Goal: Communication & Community: Share content

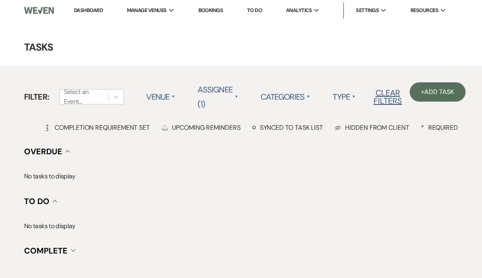
click at [88, 12] on link "Dashboard" at bounding box center [88, 10] width 29 height 7
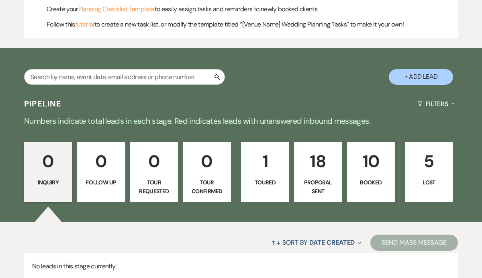
scroll to position [340, 0]
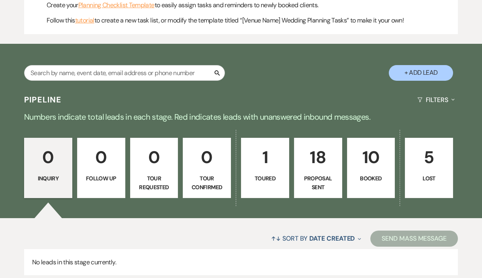
click at [369, 165] on p "10" at bounding box center [371, 157] width 38 height 27
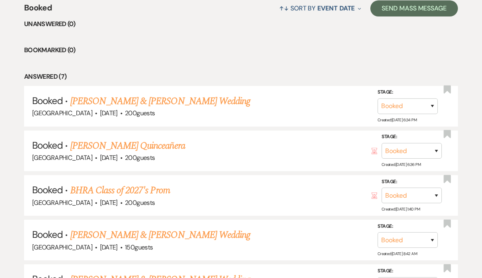
scroll to position [583, 0]
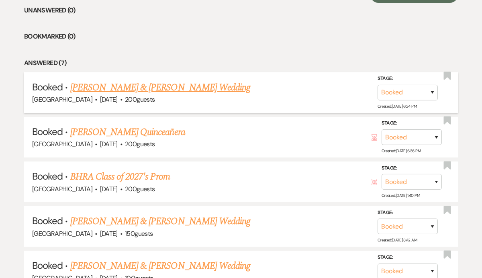
click at [194, 93] on link "[PERSON_NAME] & [PERSON_NAME] Wedding" at bounding box center [160, 87] width 180 height 14
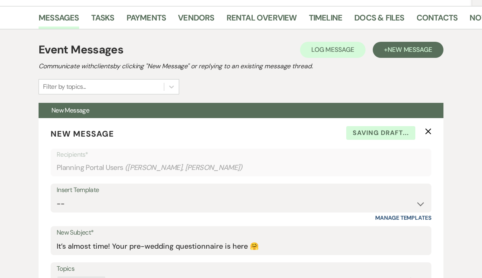
scroll to position [124, 0]
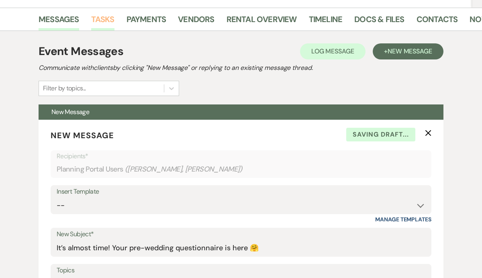
click at [110, 23] on link "Tasks" at bounding box center [102, 22] width 23 height 18
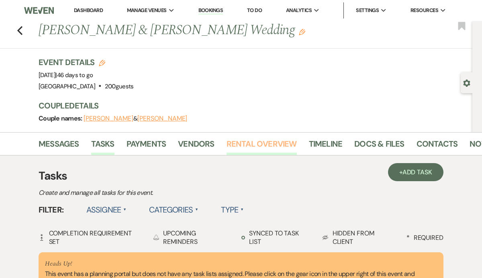
click at [267, 150] on link "Rental Overview" at bounding box center [261, 146] width 70 height 18
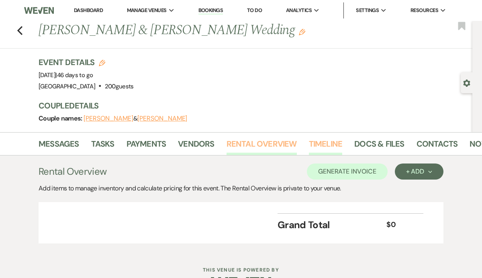
scroll to position [0, 21]
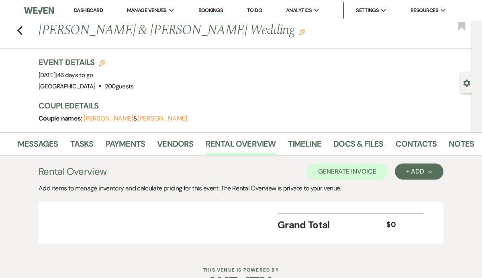
click at [390, 142] on li "Docs & Files" at bounding box center [364, 145] width 62 height 19
click at [368, 142] on link "Docs & Files" at bounding box center [358, 146] width 50 height 18
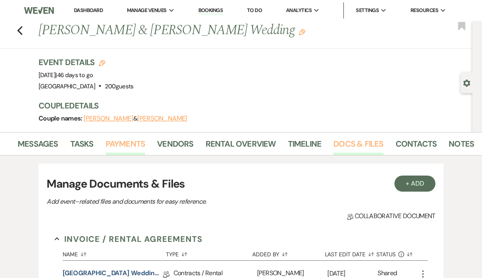
scroll to position [0, 0]
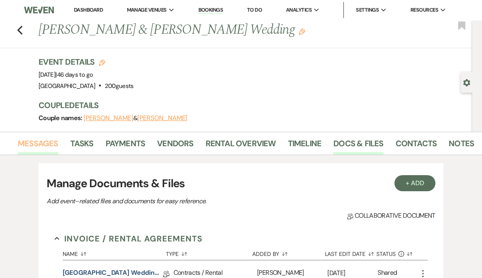
click at [48, 145] on link "Messages" at bounding box center [38, 146] width 41 height 18
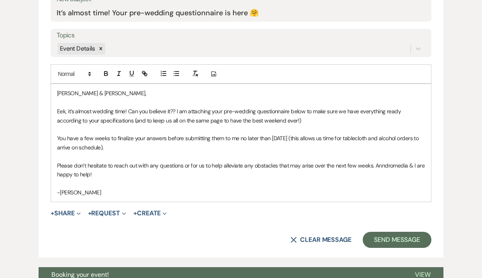
scroll to position [362, 0]
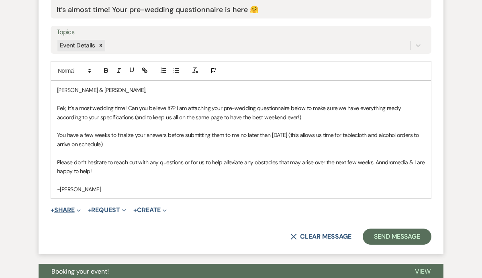
click at [72, 211] on button "+ Share Expand" at bounding box center [66, 210] width 30 height 6
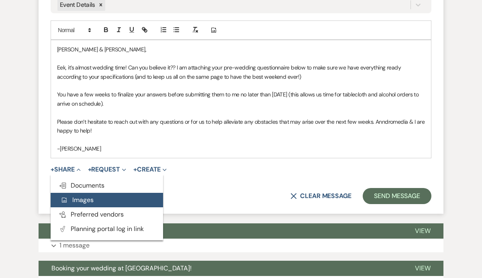
scroll to position [405, 0]
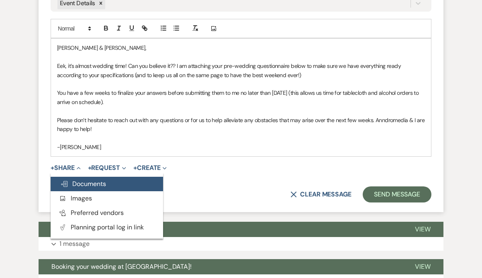
click at [93, 188] on span "Doc Upload Documents" at bounding box center [83, 183] width 46 height 8
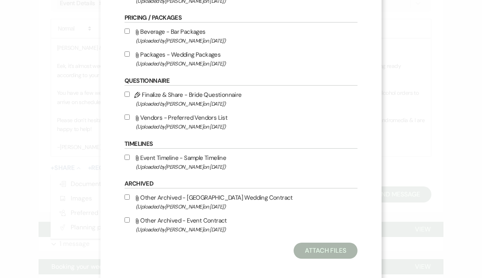
scroll to position [160, 0]
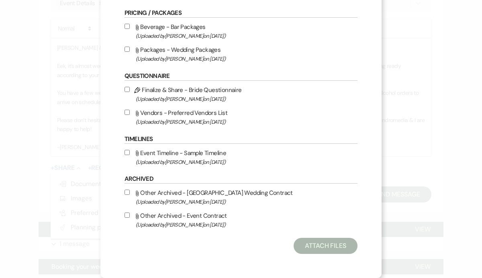
click at [128, 89] on input "Pencil Finalize & Share - Bride Questionnaire (Uploaded by [PERSON_NAME] on [DA…" at bounding box center [126, 89] width 5 height 5
checkbox input "true"
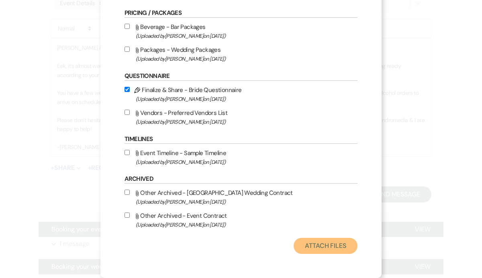
click at [332, 246] on button "Attach Files" at bounding box center [325, 246] width 64 height 16
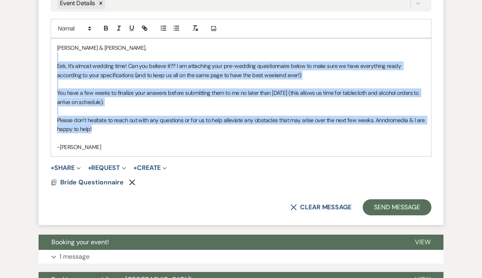
drag, startPoint x: 94, startPoint y: 126, endPoint x: 64, endPoint y: 60, distance: 72.2
click at [64, 60] on div "[PERSON_NAME] & [PERSON_NAME], Eek, it’s almost wedding time! Can you believe i…" at bounding box center [241, 98] width 380 height 118
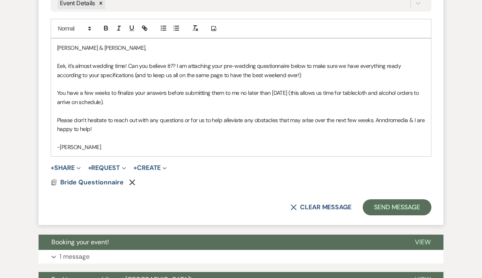
click at [208, 142] on p "-[PERSON_NAME]" at bounding box center [241, 146] width 368 height 9
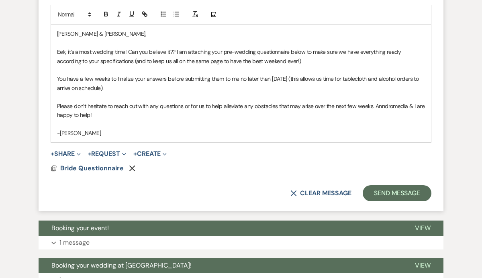
click at [92, 167] on span "Bride Questionnaire" at bounding box center [91, 168] width 63 height 8
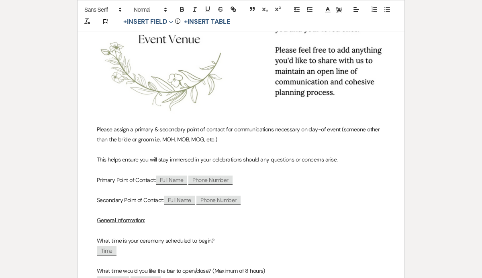
scroll to position [0, 0]
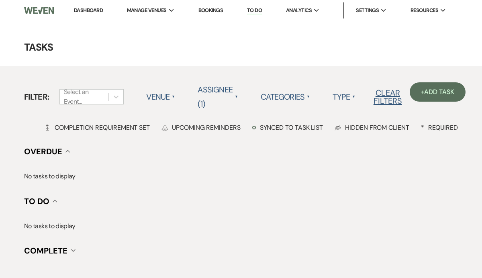
click at [94, 13] on link "Dashboard" at bounding box center [88, 10] width 29 height 7
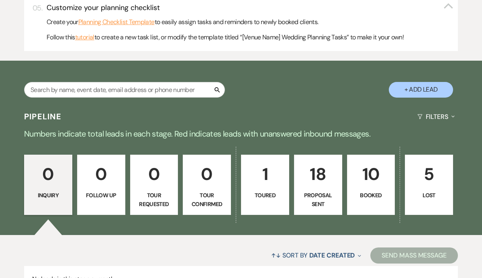
scroll to position [326, 0]
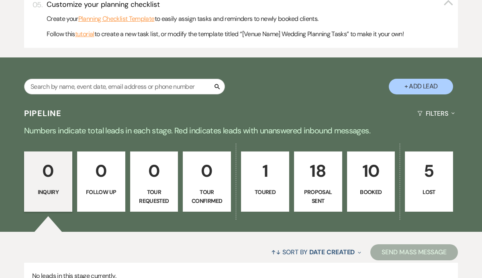
click at [372, 179] on p "10" at bounding box center [371, 170] width 38 height 27
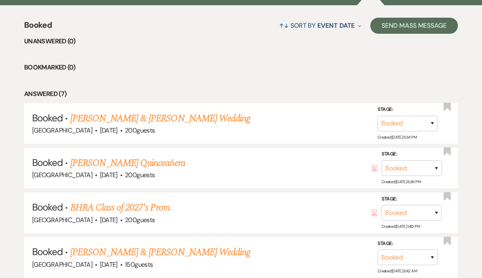
scroll to position [555, 0]
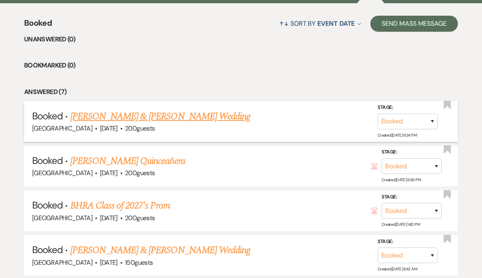
click at [161, 115] on link "[PERSON_NAME] & [PERSON_NAME] Wedding" at bounding box center [160, 116] width 180 height 14
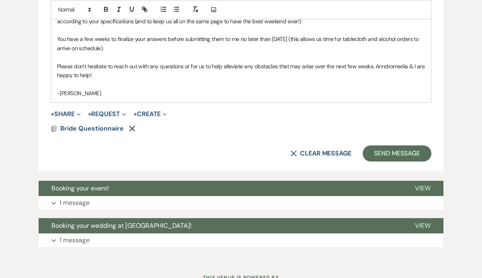
scroll to position [491, 0]
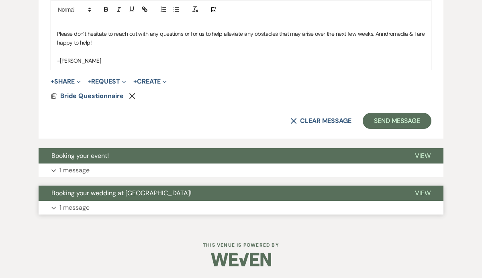
click at [93, 211] on button "Expand 1 message" at bounding box center [241, 208] width 405 height 14
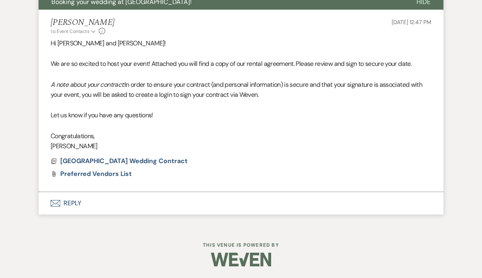
scroll to position [682, 0]
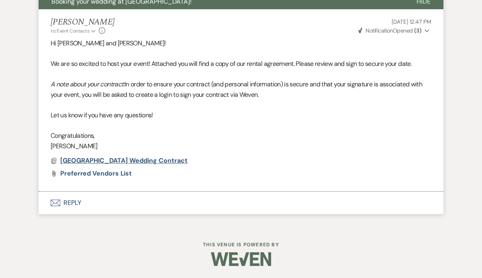
click at [109, 161] on span "[GEOGRAPHIC_DATA] Wedding Contract" at bounding box center [123, 160] width 127 height 8
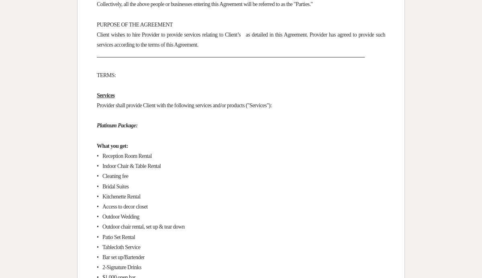
scroll to position [516, 0]
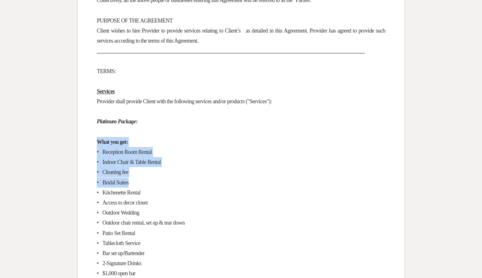
drag, startPoint x: 98, startPoint y: 149, endPoint x: 144, endPoint y: 191, distance: 62.2
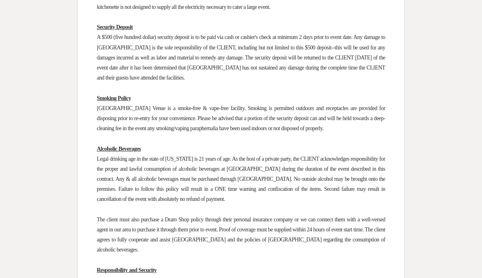
scroll to position [1290, 0]
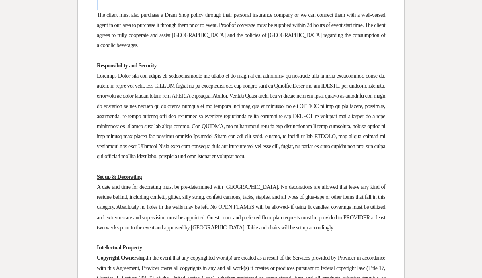
drag, startPoint x: 97, startPoint y: 127, endPoint x: 140, endPoint y: 69, distance: 71.9
click at [140, 69] on div "﻿ ﻿ Woodbury Falls 19972 Woodbury Hill Road Danville, Illinois 61834 WoodburyFa…" at bounding box center [240, 148] width 327 height 2697
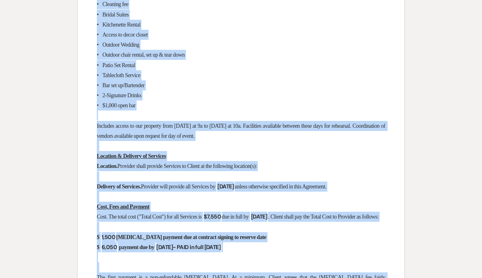
scroll to position [679, 0]
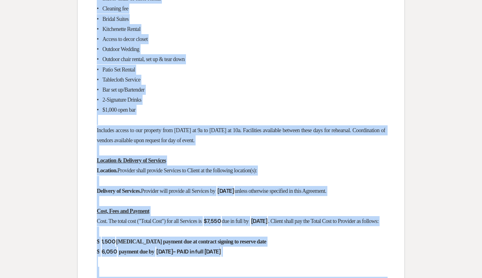
drag, startPoint x: 149, startPoint y: 121, endPoint x: 110, endPoint y: 39, distance: 91.2
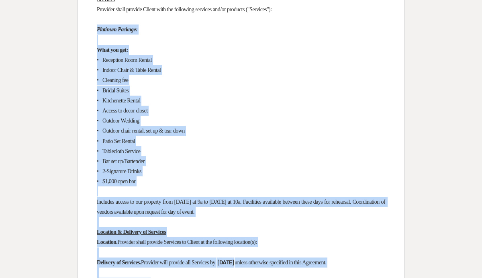
scroll to position [604, 0]
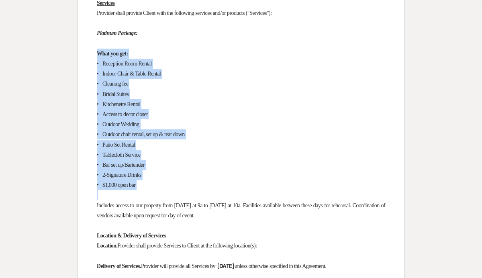
drag, startPoint x: 150, startPoint y: 201, endPoint x: 91, endPoint y: 64, distance: 149.0
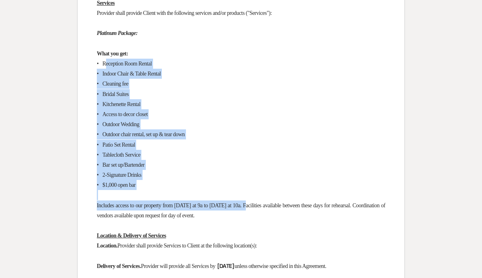
drag, startPoint x: 262, startPoint y: 218, endPoint x: 104, endPoint y: 71, distance: 215.5
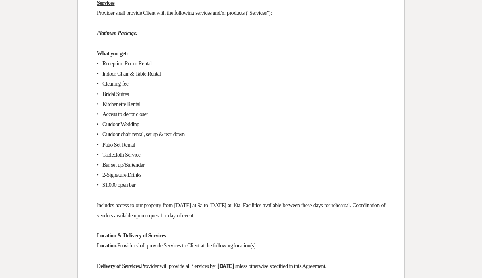
click at [263, 218] on span "Includes access to our property from Thursday at 9a to Sunday at 10a. Facilitie…" at bounding box center [241, 210] width 289 height 16
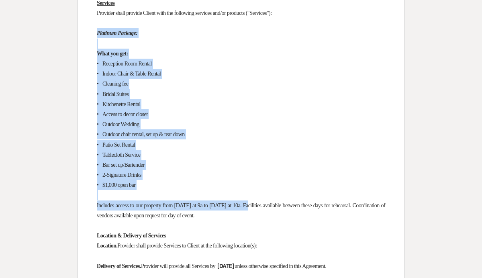
drag, startPoint x: 263, startPoint y: 219, endPoint x: 96, endPoint y: 43, distance: 243.0
copy div "Platinum Package: What you get: • Reception Room Rental • Indoor Chair & Table …"
